Goal: Information Seeking & Learning: Learn about a topic

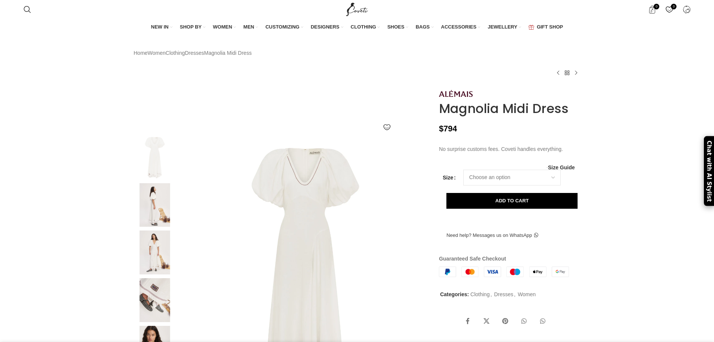
click at [298, 206] on img at bounding box center [305, 259] width 249 height 249
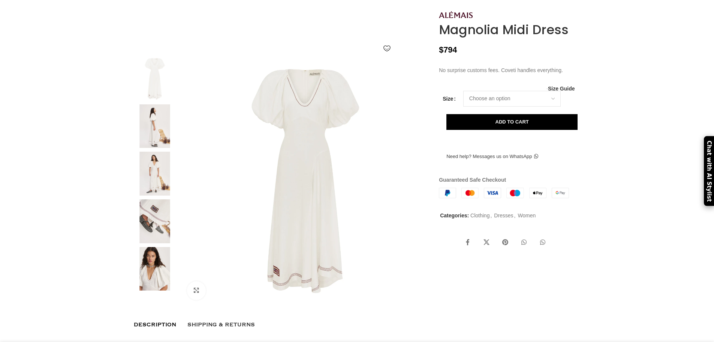
scroll to position [75, 0]
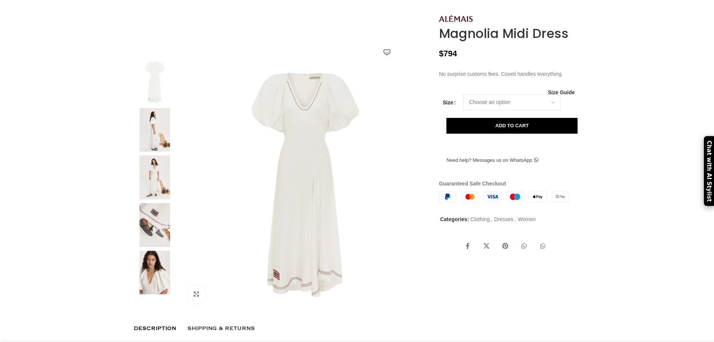
click at [157, 151] on img at bounding box center [155, 130] width 46 height 44
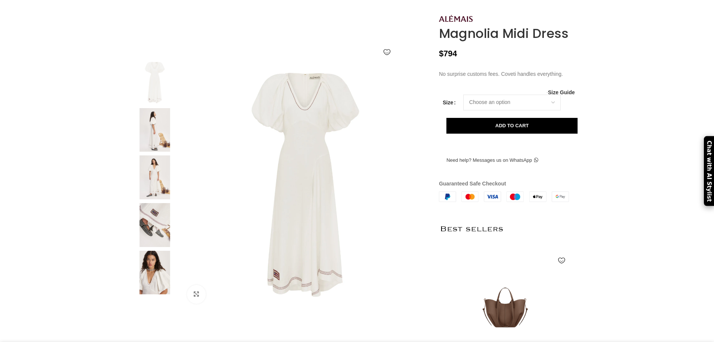
click at [155, 190] on img at bounding box center [155, 177] width 46 height 44
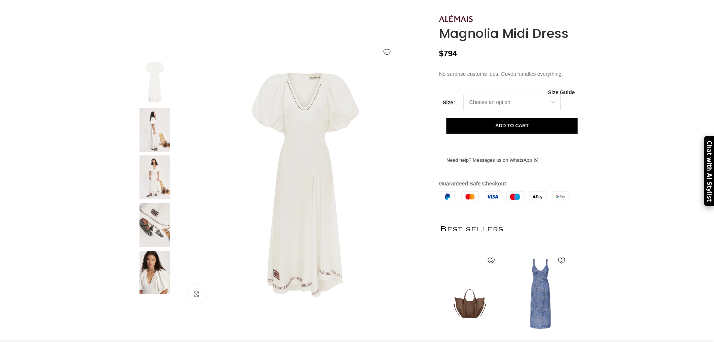
click at [147, 294] on img at bounding box center [155, 272] width 46 height 44
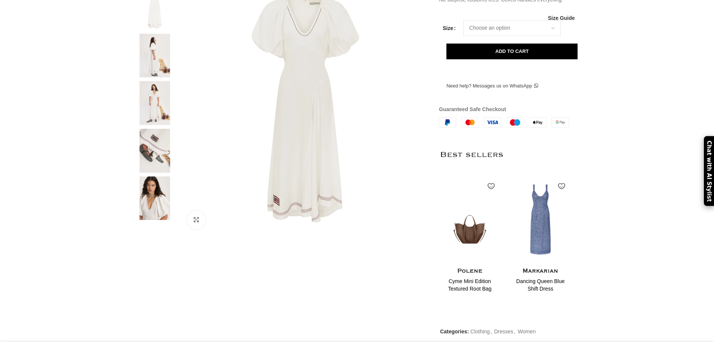
scroll to position [150, 0]
click at [154, 211] on img at bounding box center [155, 197] width 46 height 44
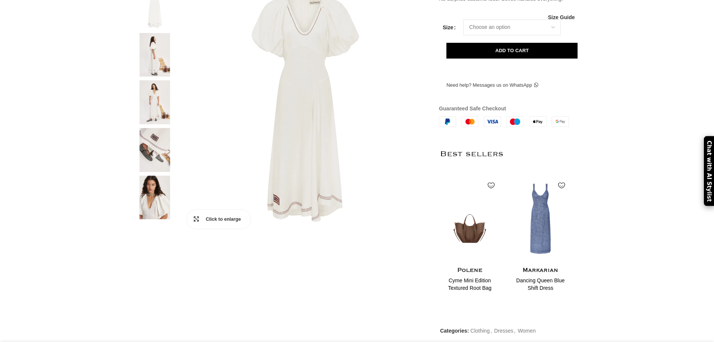
click at [197, 228] on link "Click to enlarge" at bounding box center [218, 219] width 63 height 19
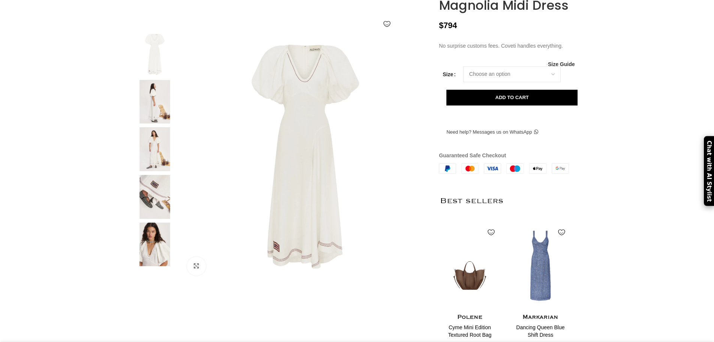
scroll to position [187, 0]
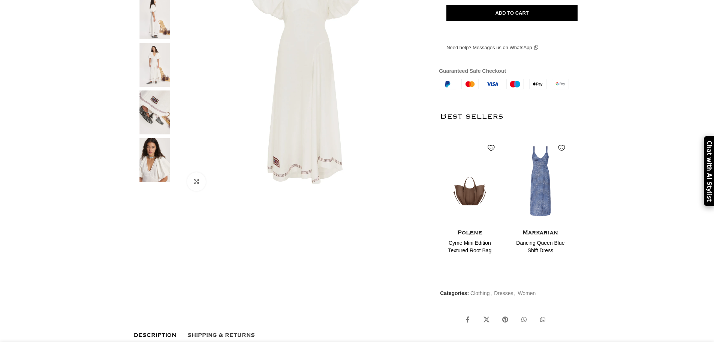
click at [148, 169] on img at bounding box center [155, 160] width 46 height 44
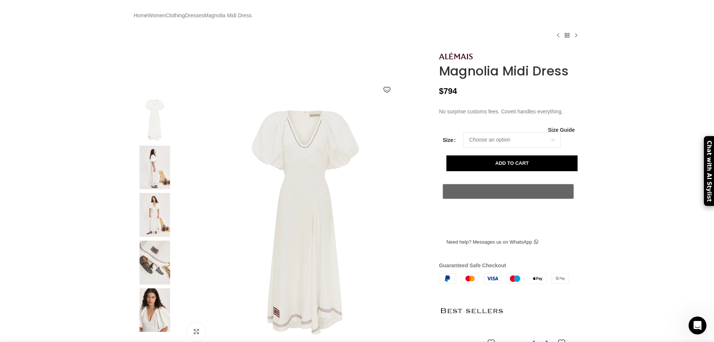
scroll to position [225, 0]
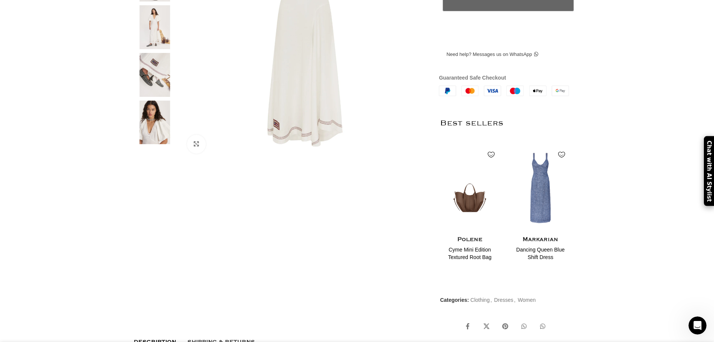
click at [155, 144] on img at bounding box center [155, 122] width 46 height 44
click at [198, 153] on link "Click to enlarge" at bounding box center [218, 144] width 63 height 19
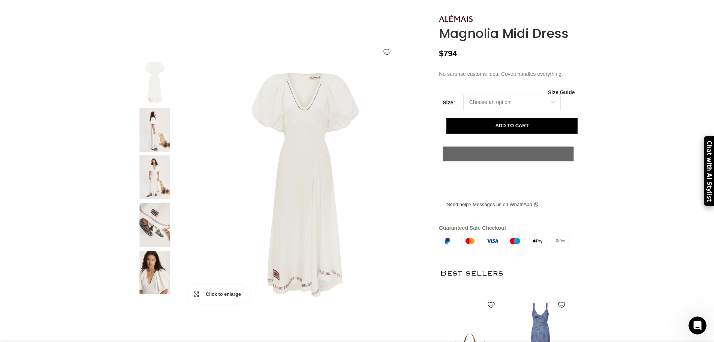
click at [216, 298] on span "Click to enlarge" at bounding box center [228, 293] width 45 height 7
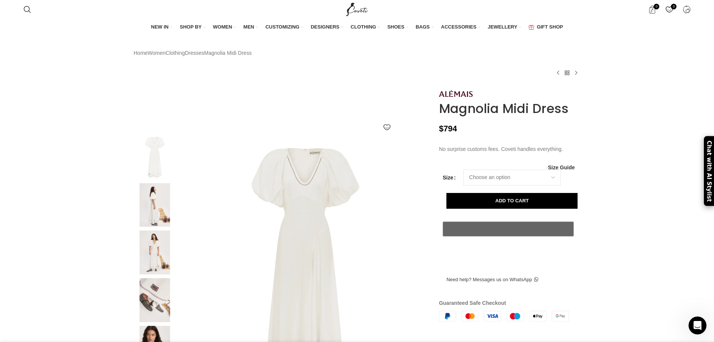
scroll to position [37, 0]
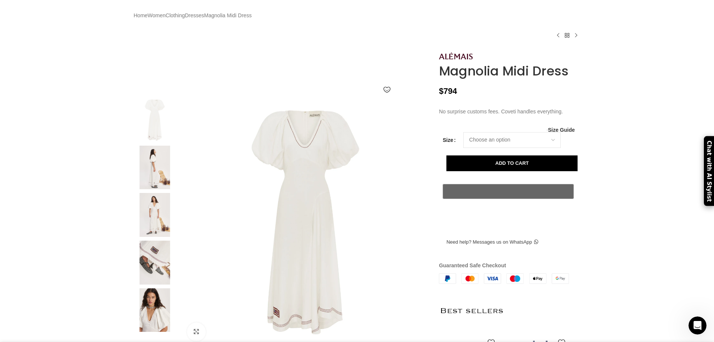
click at [321, 168] on img at bounding box center [305, 222] width 249 height 249
